Goal: Use online tool/utility: Use online tool/utility

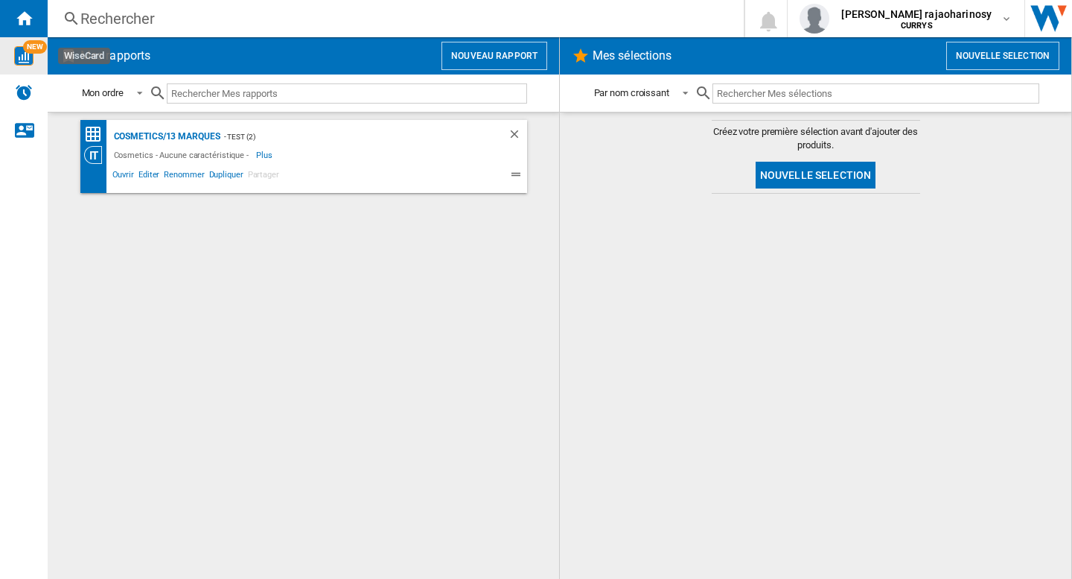
click at [34, 63] on div "NEW" at bounding box center [24, 55] width 48 height 19
click at [503, 56] on button "Nouveau rapport" at bounding box center [495, 56] width 106 height 28
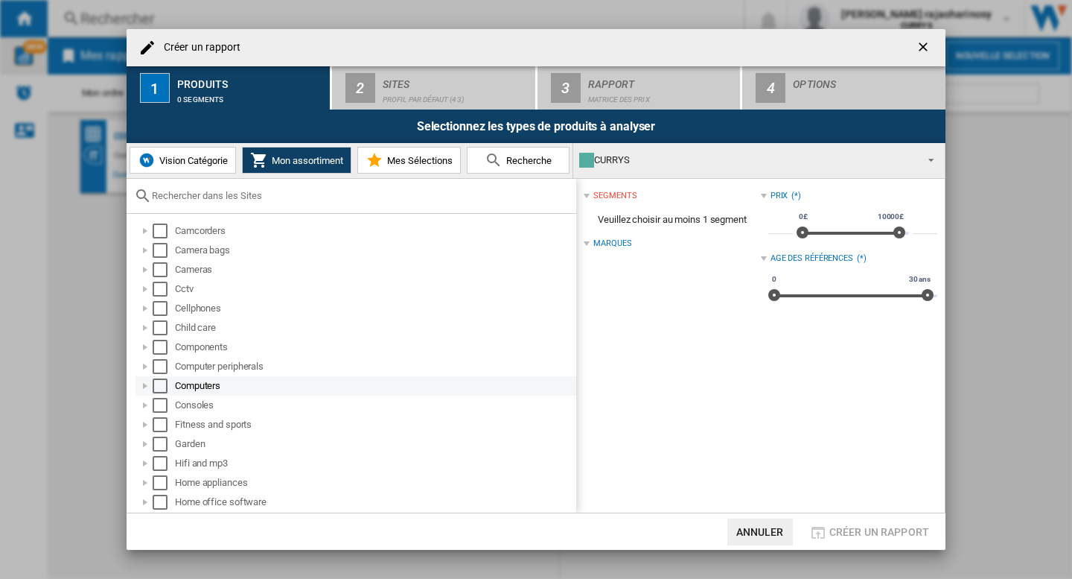
click at [142, 384] on div at bounding box center [145, 385] width 15 height 15
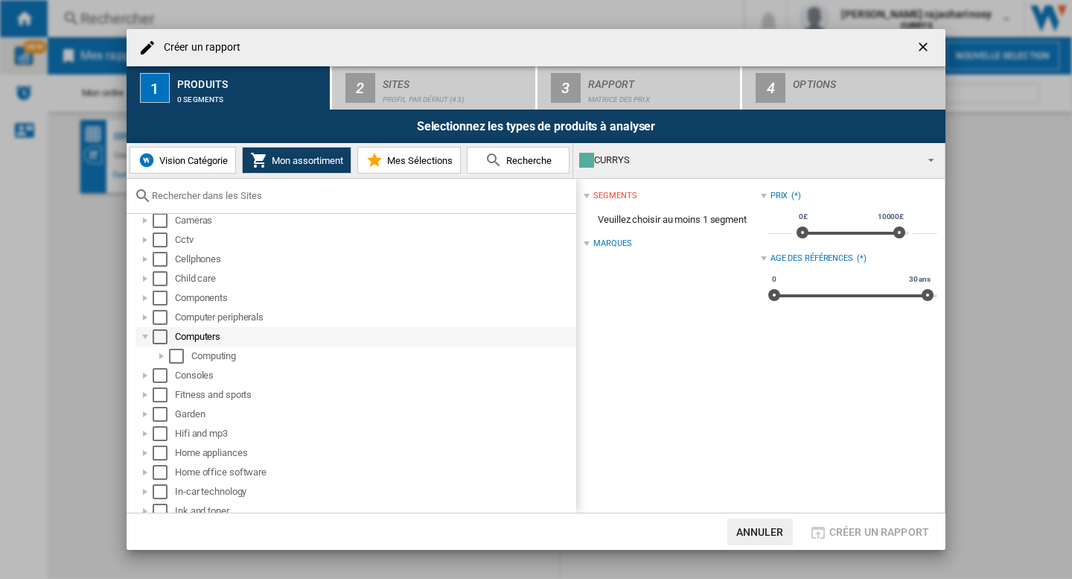
scroll to position [74, 0]
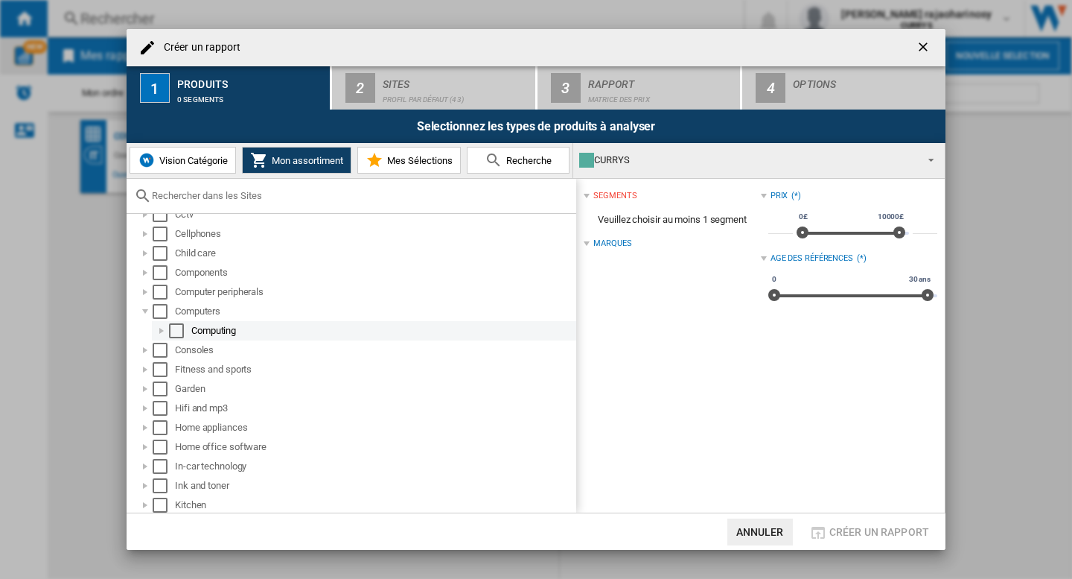
click at [162, 333] on div at bounding box center [161, 330] width 15 height 15
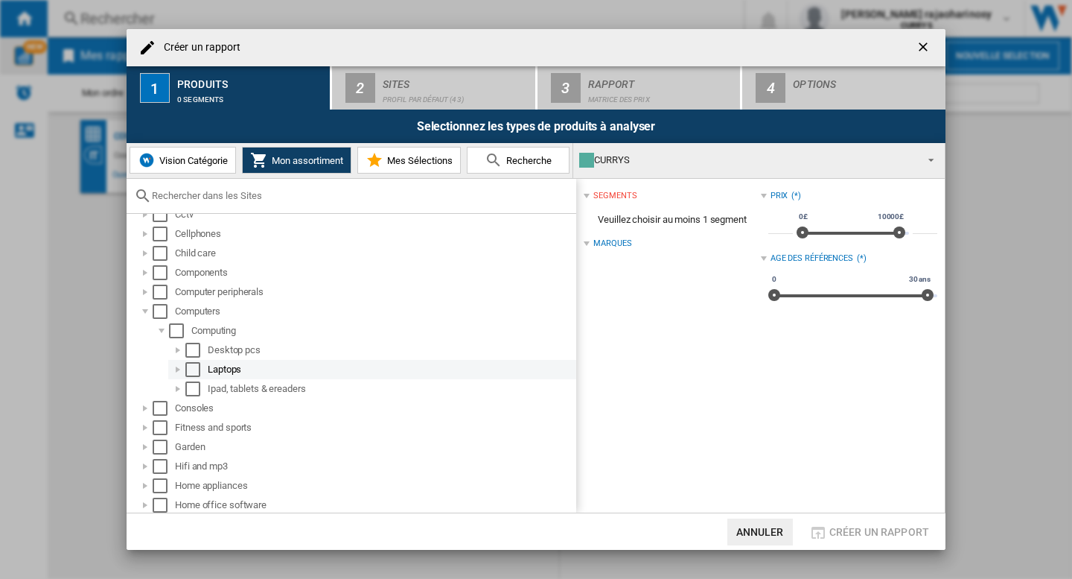
click at [177, 366] on div at bounding box center [178, 369] width 15 height 15
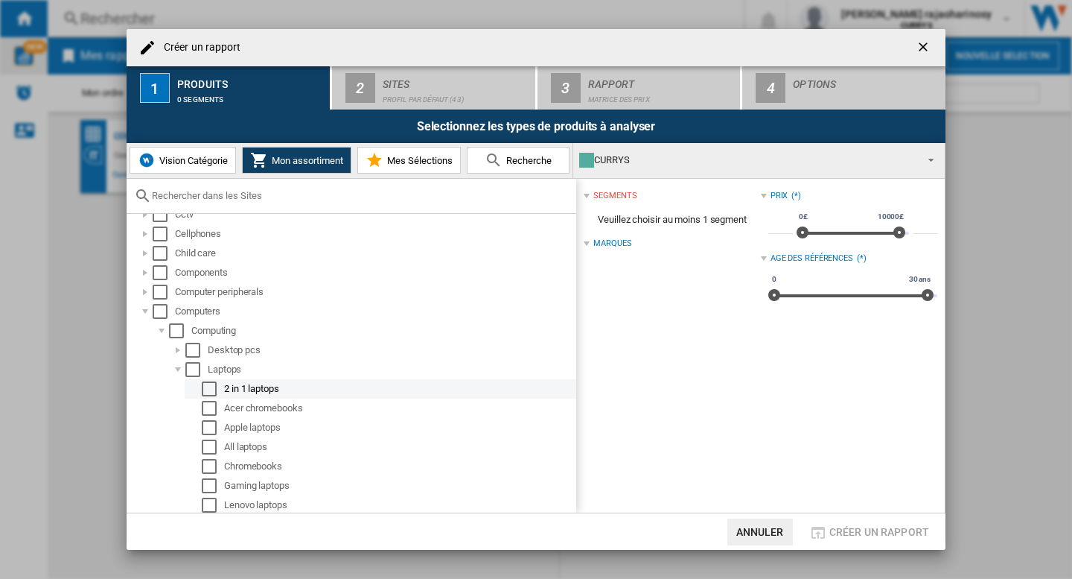
click at [207, 393] on div "Select" at bounding box center [209, 388] width 15 height 15
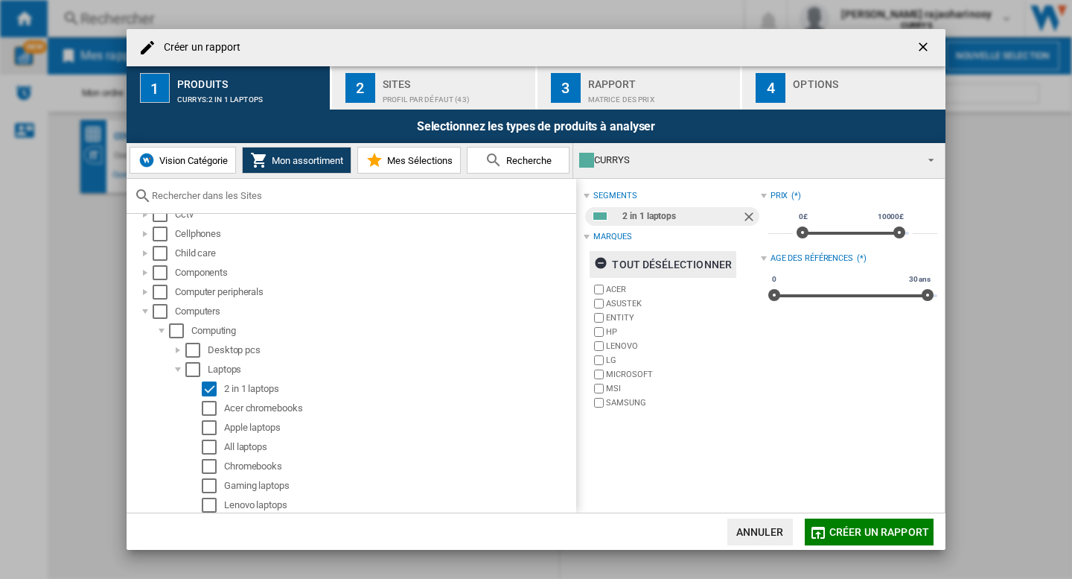
click at [633, 264] on div "tout désélectionner" at bounding box center [663, 264] width 138 height 27
click at [848, 529] on span "Créer un rapport" at bounding box center [880, 532] width 100 height 12
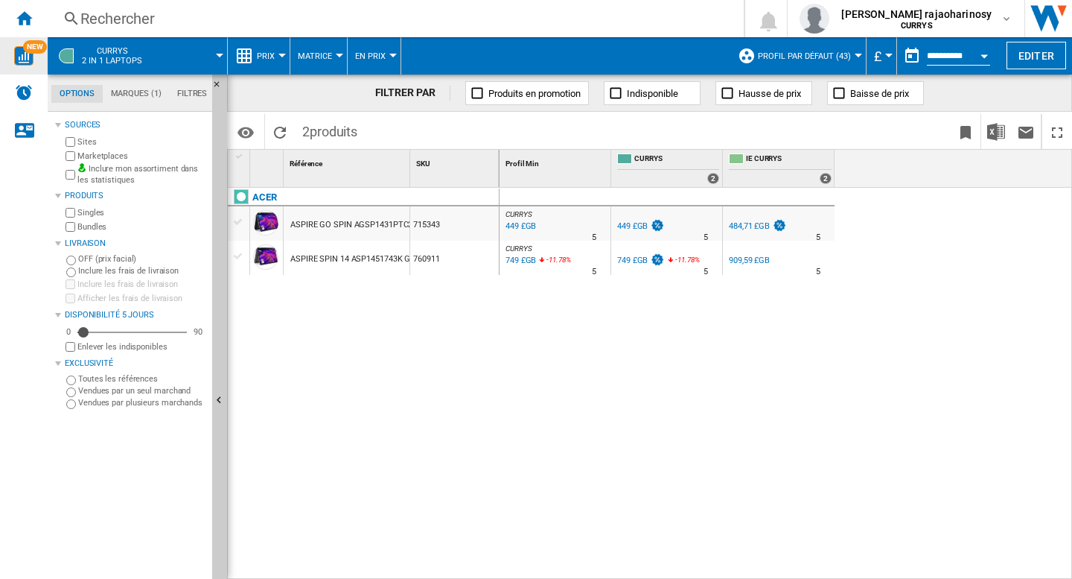
click at [314, 225] on div "ASPIRE GO SPIN AGSP1431PTC2S7 SILVER NXJ3UEC001" at bounding box center [394, 225] width 209 height 34
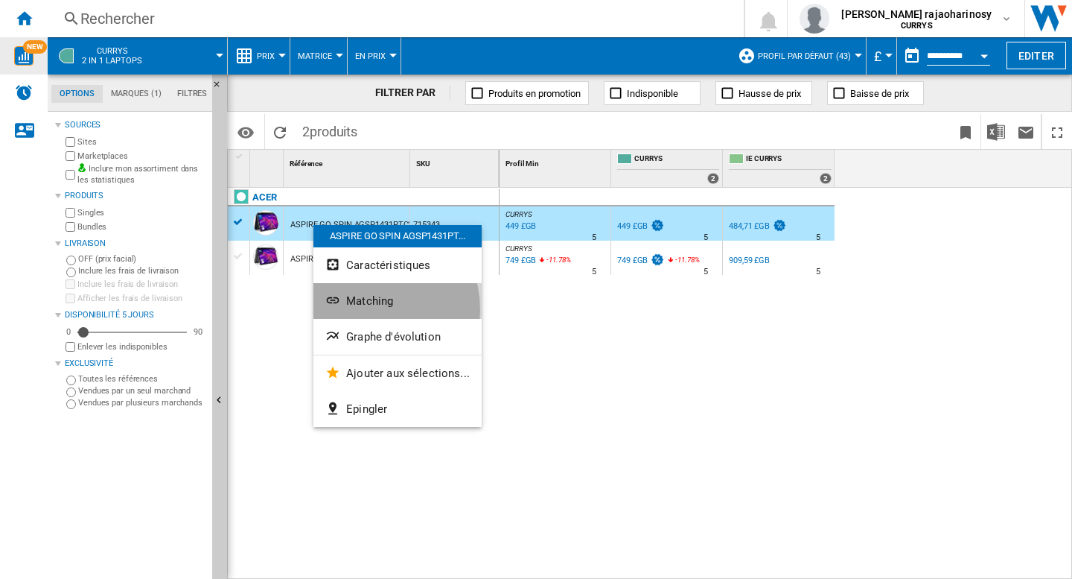
click at [366, 309] on button "Matching" at bounding box center [398, 301] width 168 height 36
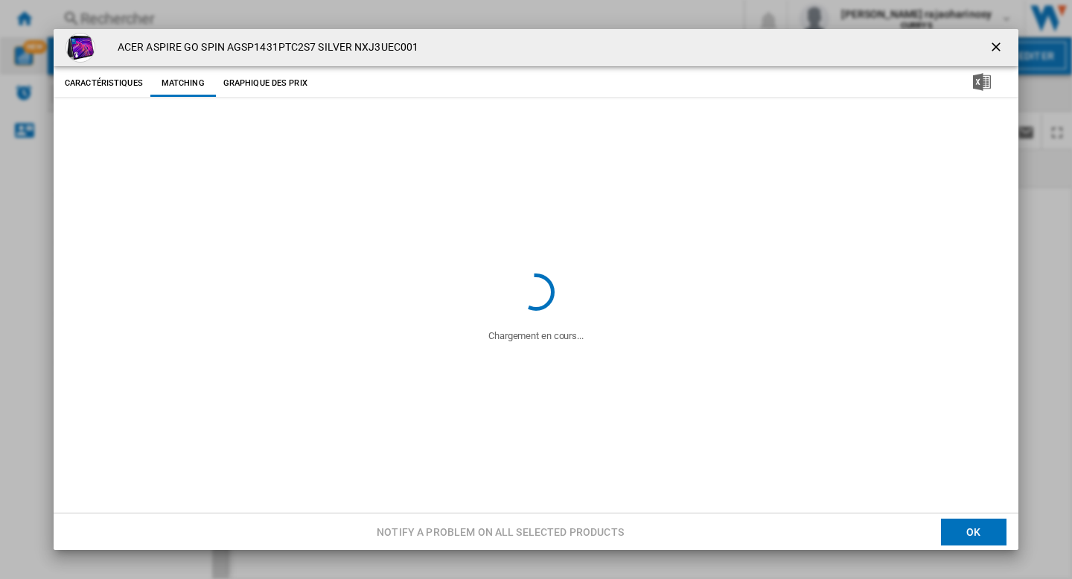
click at [284, 49] on h4 "ACER ASPIRE GO SPIN AGSP1431PTC2S7 SILVER NXJ3UEC001" at bounding box center [264, 47] width 308 height 15
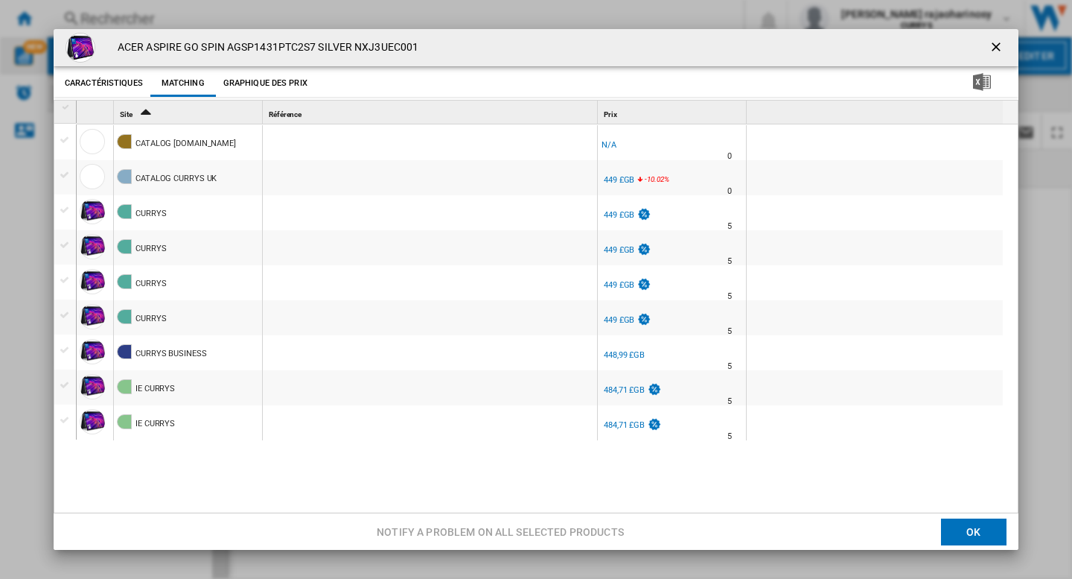
click at [284, 49] on h4 "ACER ASPIRE GO SPIN AGSP1431PTC2S7 SILVER NXJ3UEC001" at bounding box center [264, 47] width 308 height 15
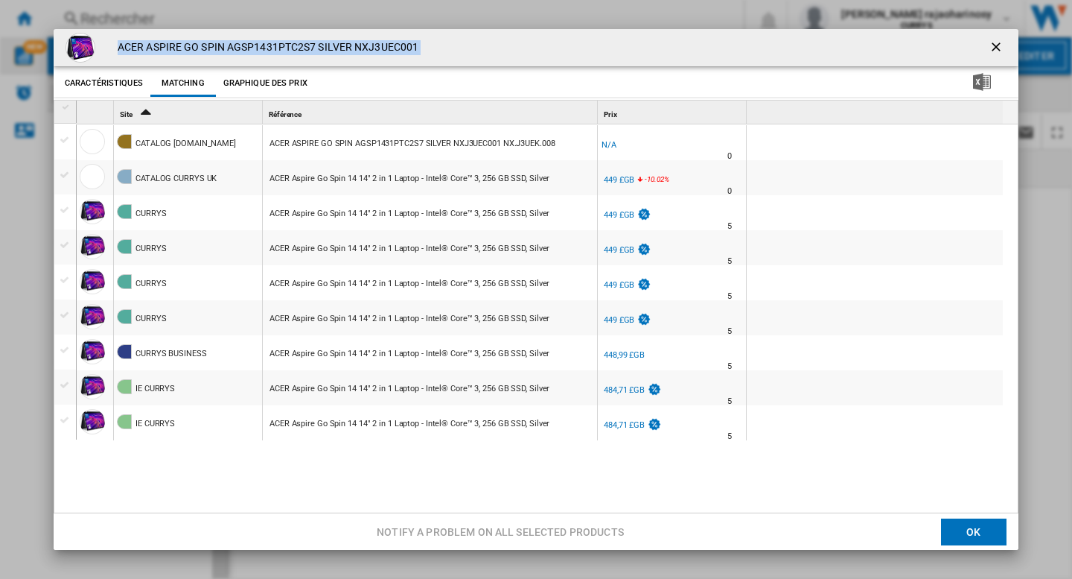
click at [284, 49] on h4 "ACER ASPIRE GO SPIN AGSP1431PTC2S7 SILVER NXJ3UEC001" at bounding box center [264, 47] width 308 height 15
copy div "ACER ASPIRE GO SPIN AGSP1431PTC2S7 SILVER NXJ3UEC001 Caractéristiques Matching …"
click at [994, 48] on ng-md-icon "getI18NText('BUTTONS.CLOSE_DIALOG')" at bounding box center [998, 48] width 18 height 18
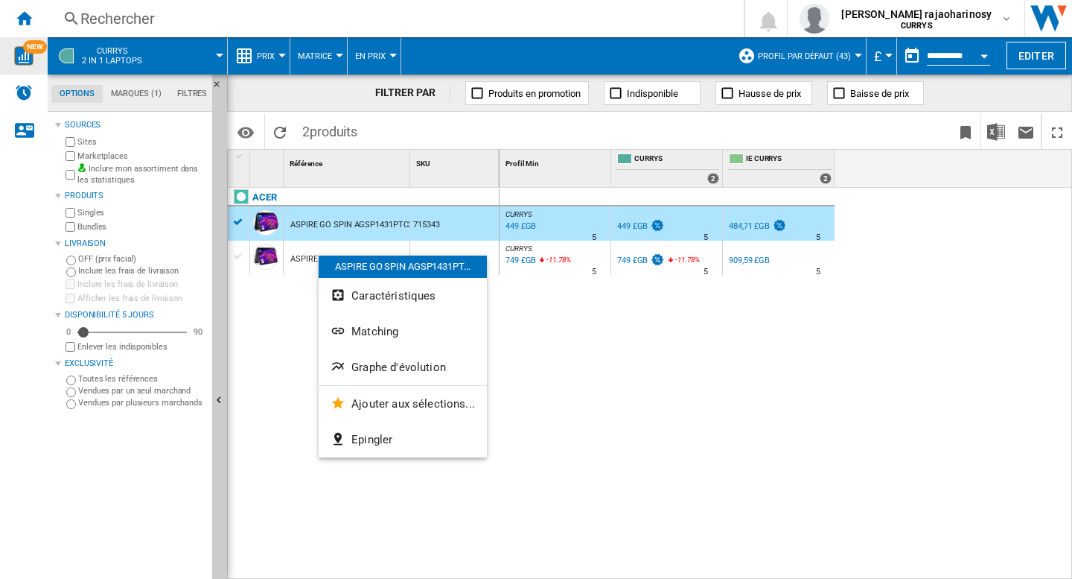
click at [276, 296] on div at bounding box center [536, 289] width 1072 height 579
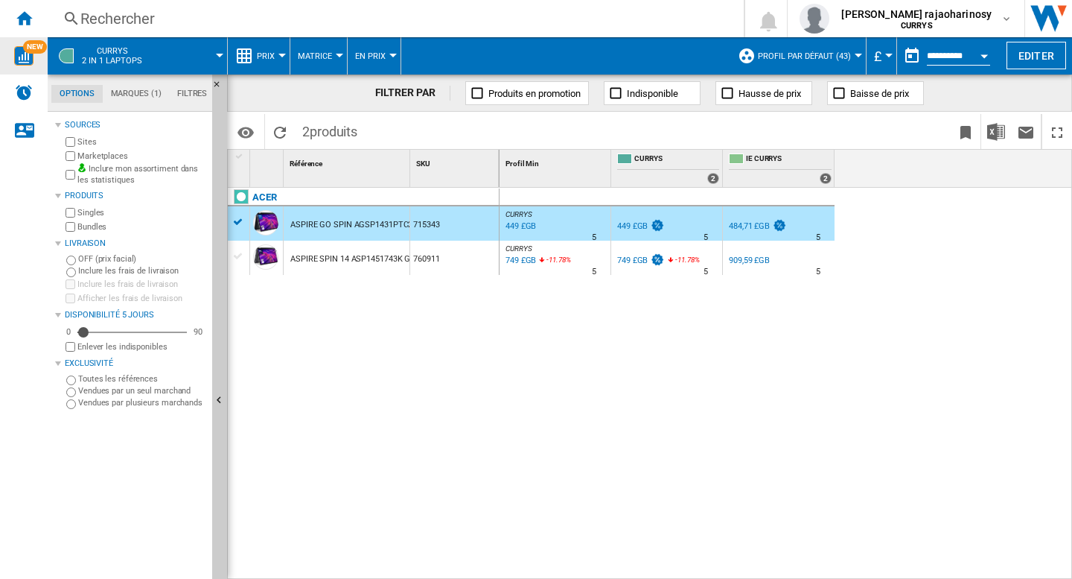
click at [317, 267] on div "ASPIRE SPIN 14 ASP1451743K GREY NXJ3JEK003" at bounding box center [382, 259] width 184 height 34
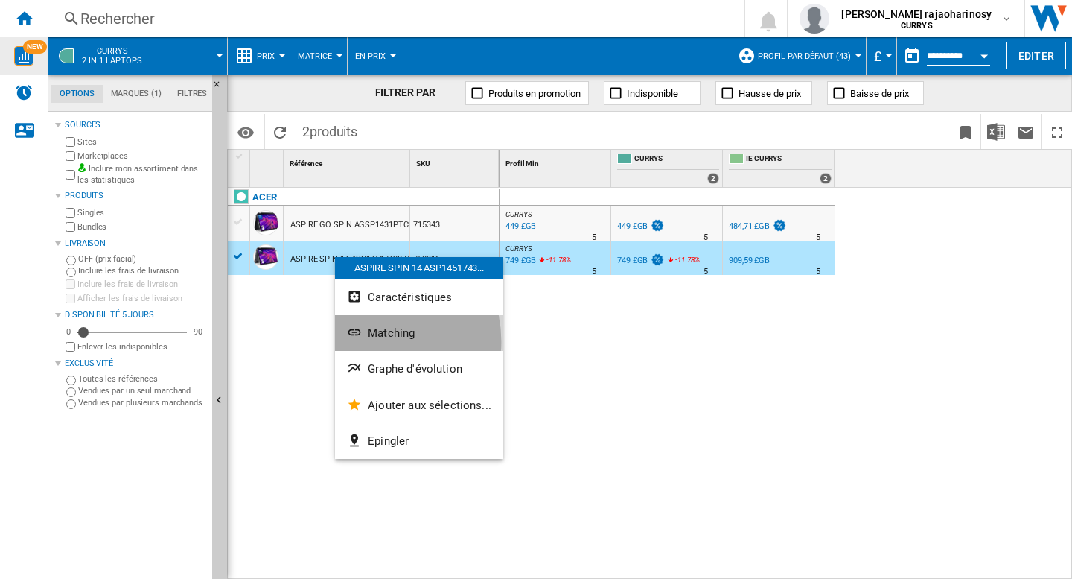
click at [373, 341] on button "Matching" at bounding box center [419, 333] width 168 height 36
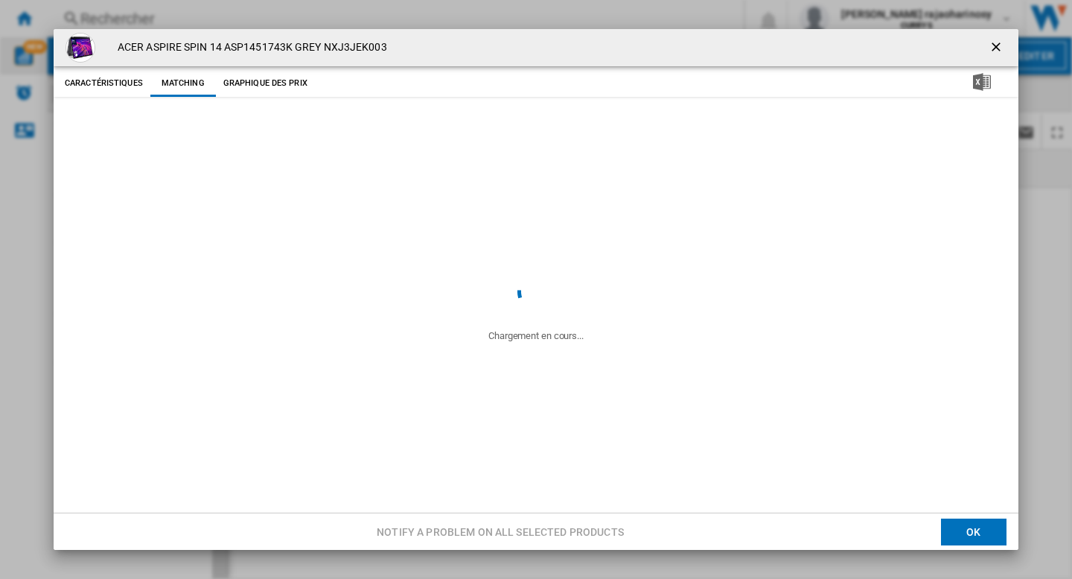
click at [235, 49] on h4 "ACER ASPIRE SPIN 14 ASP1451743K GREY NXJ3JEK003" at bounding box center [248, 47] width 277 height 15
copy div "ACER ASPIRE SPIN 14 ASP1451743K GREY NXJ3JEK003 Caractéristiques Matching Graph…"
click at [998, 50] on ng-md-icon "getI18NText('BUTTONS.CLOSE_DIALOG')" at bounding box center [998, 48] width 18 height 18
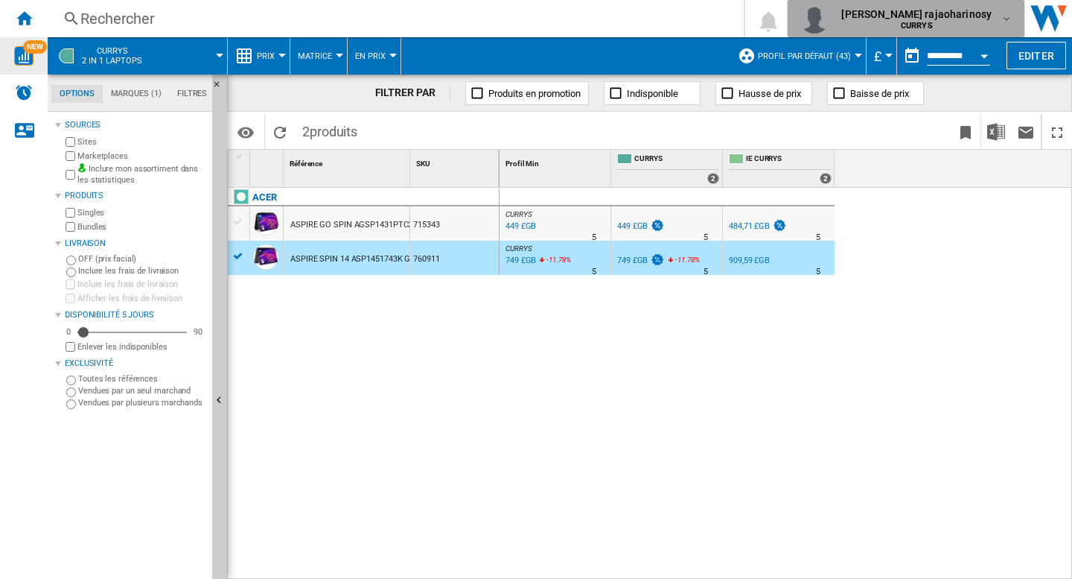
click at [932, 23] on b "CURRYS" at bounding box center [917, 26] width 32 height 10
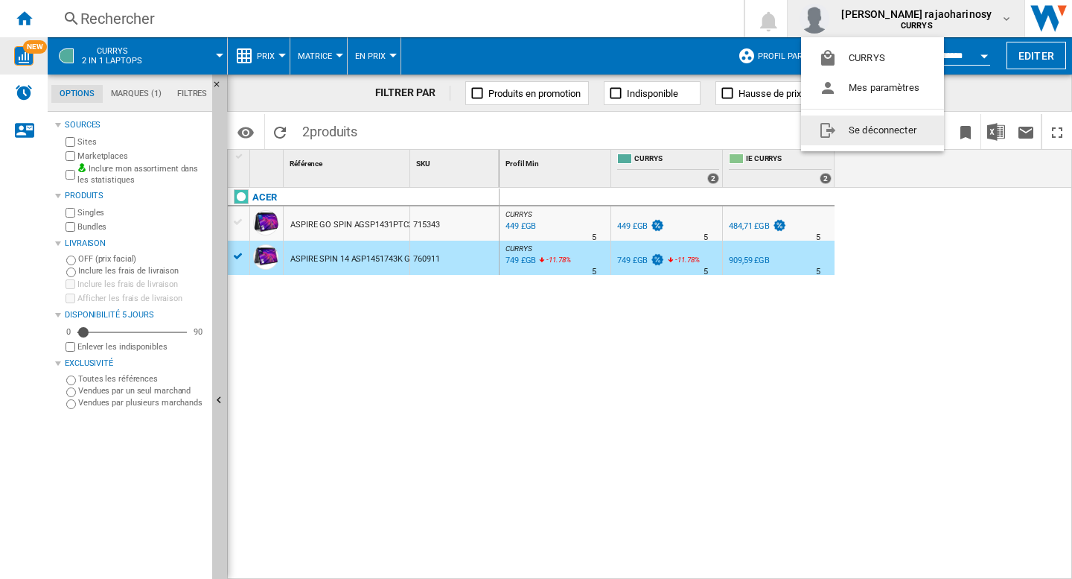
click at [865, 139] on button "Se déconnecter" at bounding box center [872, 130] width 143 height 30
